Goal: Contribute content: Contribute content

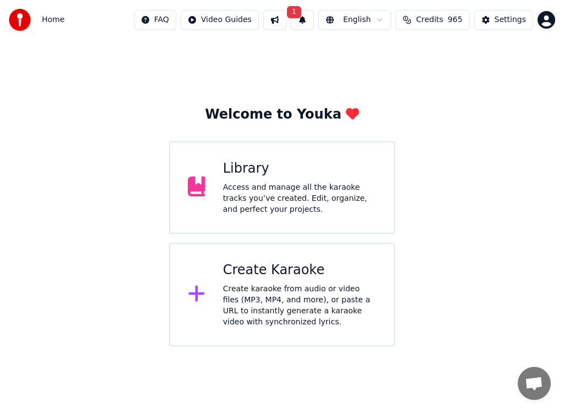
click at [283, 182] on div "Access and manage all the karaoke tracks you’ve created. Edit, organize, and pe…" at bounding box center [299, 198] width 153 height 33
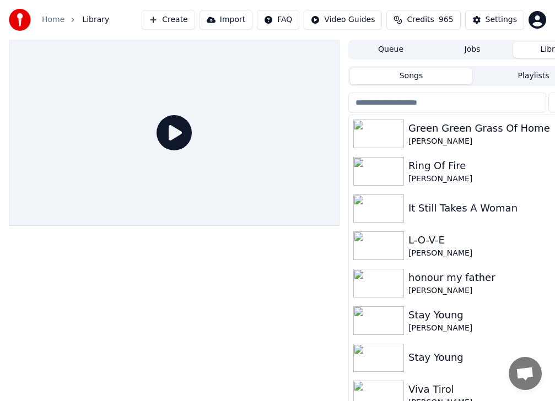
click at [385, 136] on img at bounding box center [378, 134] width 51 height 29
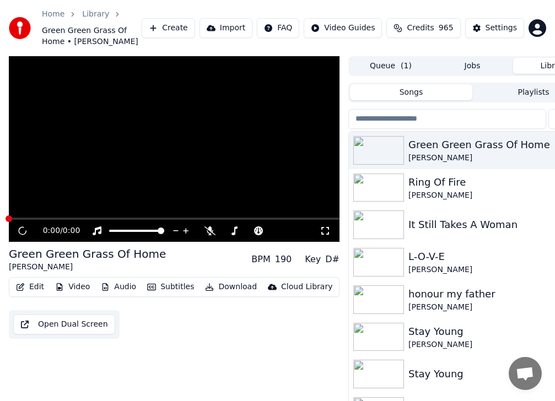
click at [386, 136] on img at bounding box center [378, 150] width 51 height 29
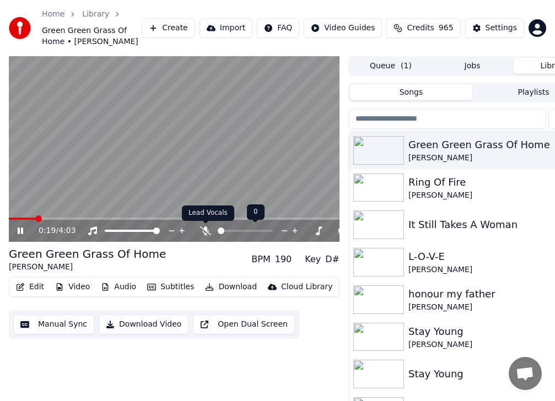
click at [212, 233] on div at bounding box center [250, 230] width 100 height 11
click at [204, 230] on icon at bounding box center [205, 231] width 11 height 9
click at [204, 230] on icon at bounding box center [206, 231] width 6 height 9
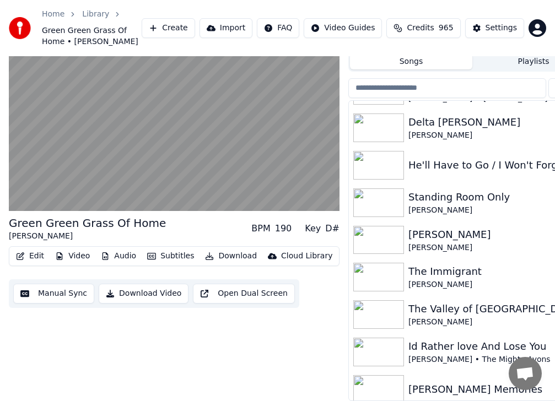
scroll to position [37, 0]
click at [401, 238] on img at bounding box center [378, 240] width 51 height 29
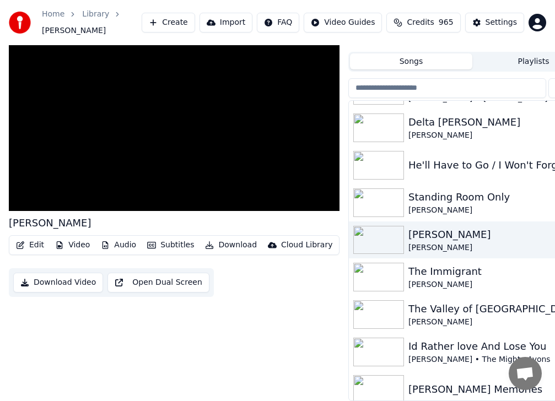
scroll to position [26, 0]
click at [401, 238] on img at bounding box center [378, 240] width 51 height 29
click at [377, 267] on img at bounding box center [378, 277] width 51 height 29
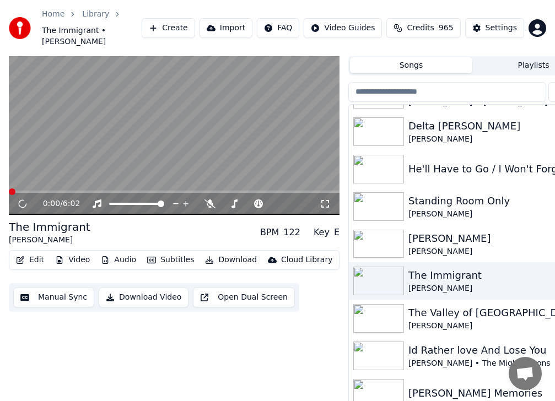
click at [377, 268] on img at bounding box center [378, 281] width 51 height 29
click at [210, 200] on icon at bounding box center [205, 204] width 11 height 9
click at [207, 200] on icon at bounding box center [206, 204] width 6 height 9
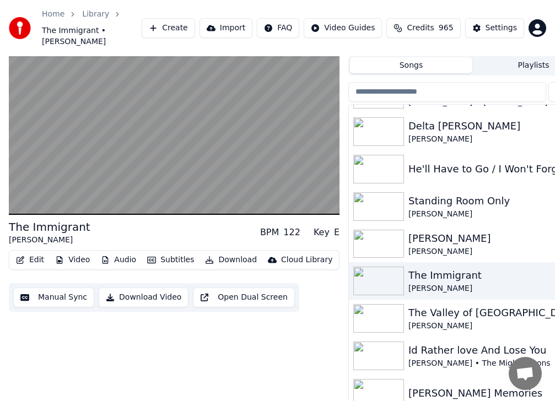
click at [381, 347] on img at bounding box center [378, 356] width 51 height 29
click at [382, 347] on img at bounding box center [378, 356] width 51 height 29
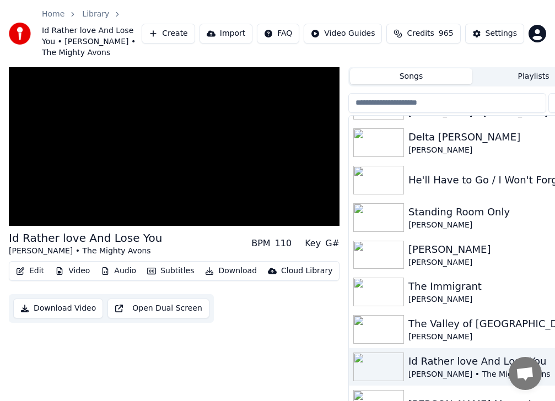
scroll to position [38, 0]
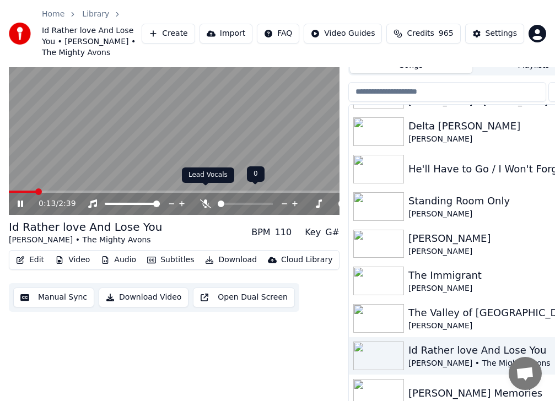
click at [208, 200] on icon at bounding box center [205, 204] width 11 height 9
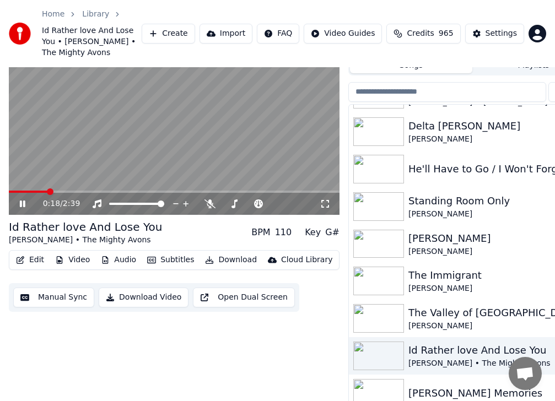
drag, startPoint x: 25, startPoint y: 194, endPoint x: 78, endPoint y: 193, distance: 53.5
click at [27, 200] on icon at bounding box center [30, 204] width 25 height 9
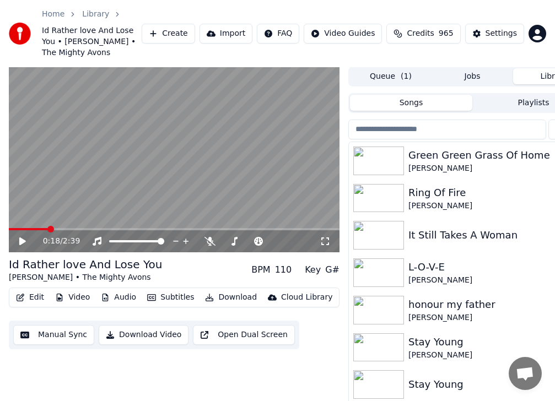
scroll to position [0, 0]
click at [373, 231] on img at bounding box center [378, 236] width 51 height 29
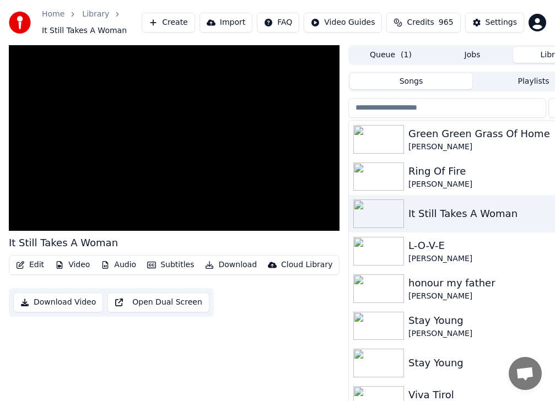
click at [224, 266] on button "Download" at bounding box center [231, 264] width 61 height 15
click at [227, 266] on button "Download" at bounding box center [231, 264] width 61 height 15
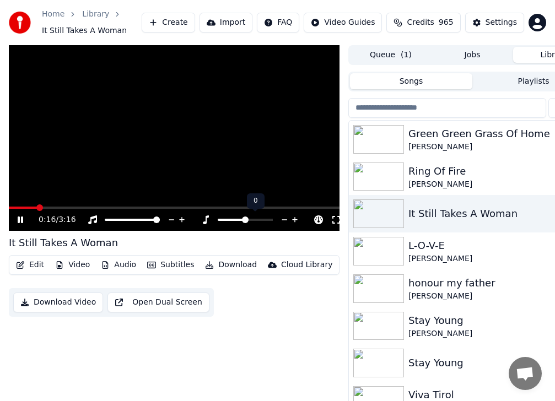
click at [206, 220] on icon at bounding box center [206, 219] width 6 height 9
click at [28, 218] on icon at bounding box center [30, 219] width 25 height 9
click at [249, 23] on button "Import" at bounding box center [226, 23] width 53 height 20
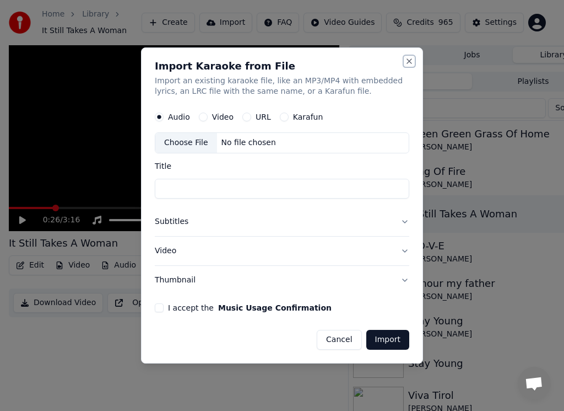
click at [410, 59] on button "Close" at bounding box center [409, 61] width 9 height 9
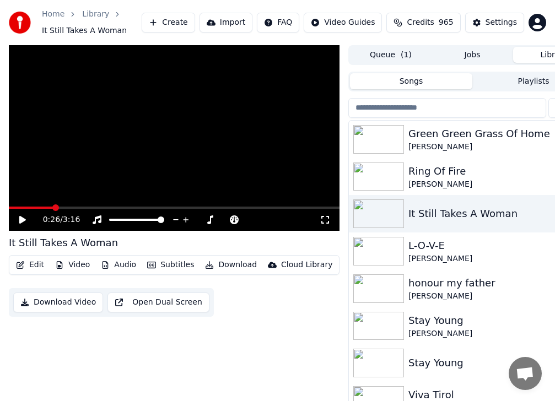
click at [245, 20] on button "Import" at bounding box center [226, 23] width 53 height 20
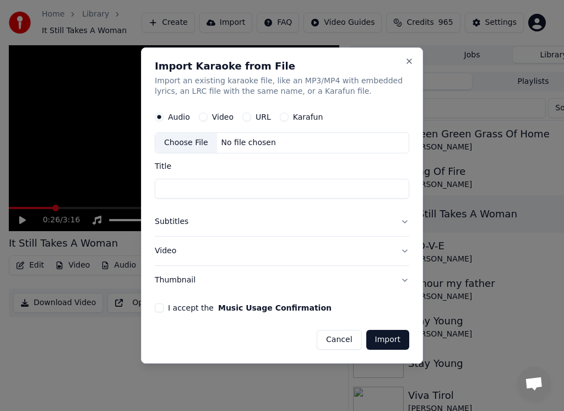
click at [188, 143] on div "Choose File" at bounding box center [186, 143] width 62 height 20
click at [195, 187] on input "Title" at bounding box center [282, 189] width 255 height 20
click at [159, 309] on button "I accept the Music Usage Confirmation" at bounding box center [159, 307] width 9 height 9
click at [209, 119] on div "Video" at bounding box center [216, 117] width 35 height 9
click at [203, 115] on button "Video" at bounding box center [203, 117] width 9 height 9
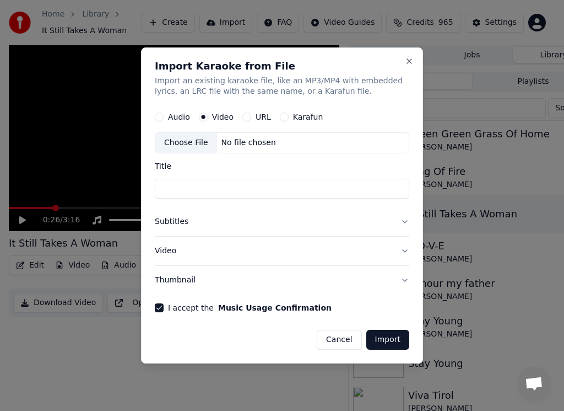
click at [244, 118] on button "URL" at bounding box center [246, 117] width 9 height 9
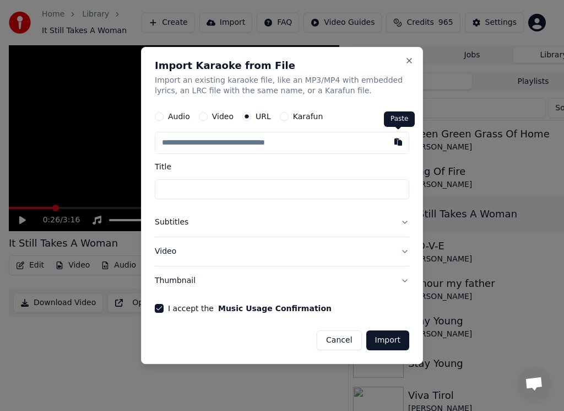
click at [398, 143] on button "button" at bounding box center [398, 142] width 22 height 20
click at [396, 142] on button "button" at bounding box center [398, 142] width 22 height 20
click at [281, 117] on button "Karafun" at bounding box center [284, 116] width 9 height 9
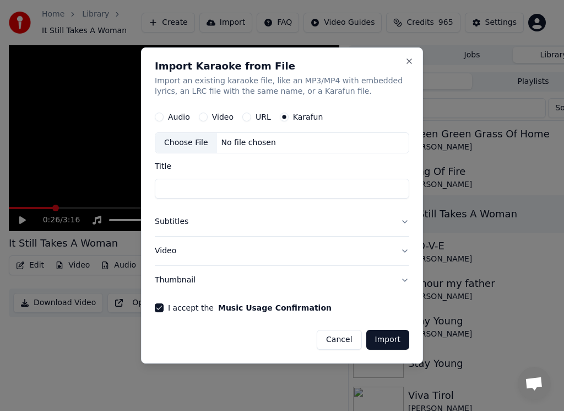
click at [246, 116] on button "URL" at bounding box center [246, 117] width 9 height 9
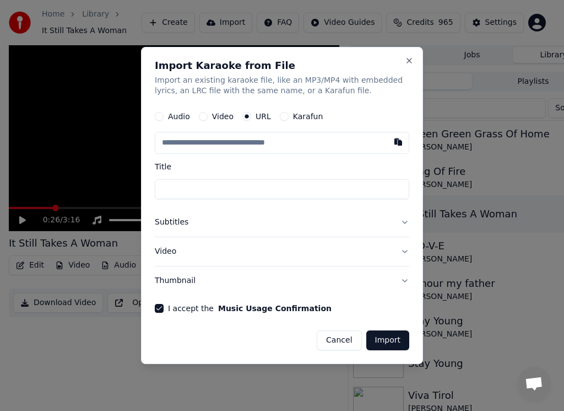
click at [281, 117] on button "Karafun" at bounding box center [284, 116] width 9 height 9
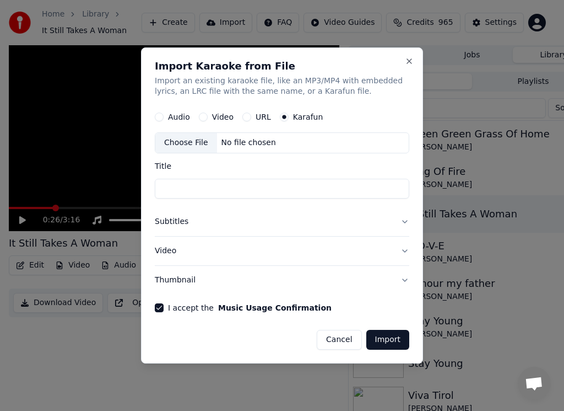
click at [190, 142] on div "Choose File" at bounding box center [186, 143] width 62 height 20
click at [164, 117] on div "Audio" at bounding box center [172, 117] width 35 height 9
click at [159, 117] on button "Audio" at bounding box center [159, 117] width 9 height 9
click at [175, 139] on div "Choose File" at bounding box center [186, 143] width 62 height 20
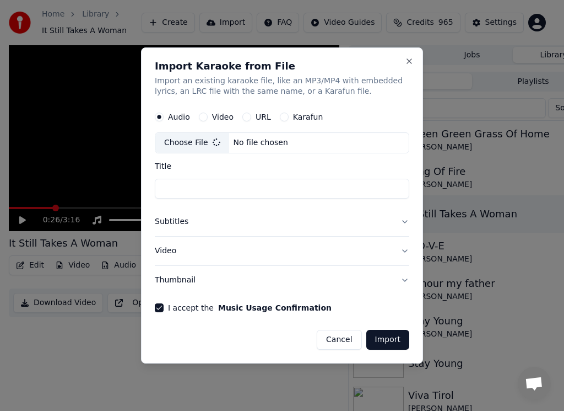
type input "**********"
click at [386, 337] on button "Import" at bounding box center [388, 340] width 43 height 20
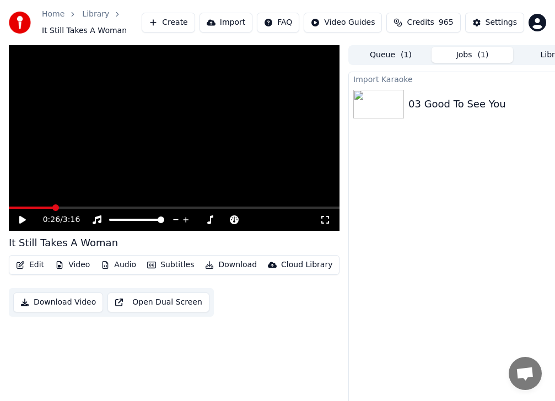
click at [20, 222] on icon at bounding box center [30, 219] width 25 height 9
click at [207, 222] on icon at bounding box center [206, 219] width 6 height 9
click at [249, 219] on span at bounding box center [245, 220] width 55 height 2
click at [287, 220] on icon at bounding box center [284, 219] width 10 height 11
click at [327, 220] on icon at bounding box center [325, 219] width 11 height 9
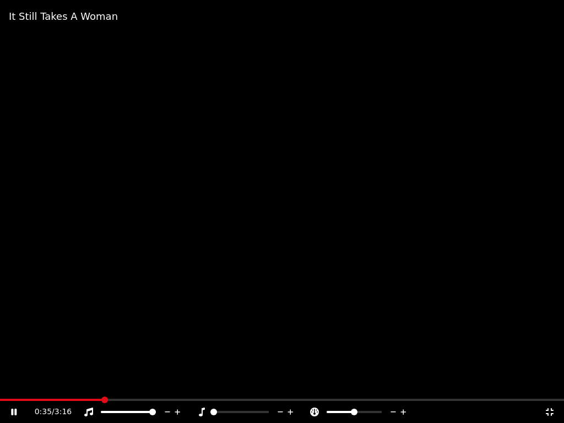
click at [329, 234] on video at bounding box center [282, 211] width 564 height 423
click at [317, 234] on video at bounding box center [282, 211] width 564 height 423
